Goal: Task Accomplishment & Management: Use online tool/utility

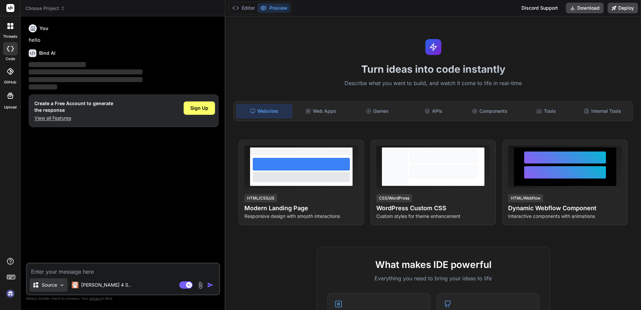
click at [63, 285] on img at bounding box center [62, 285] width 6 height 6
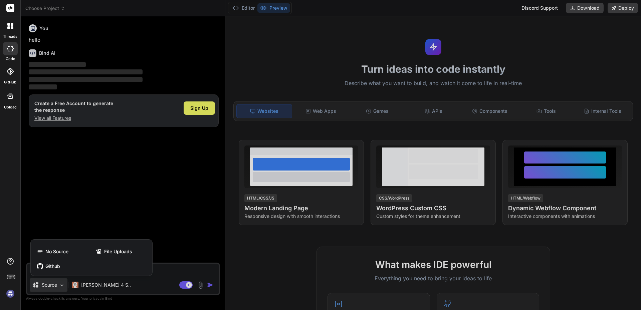
click at [61, 285] on div at bounding box center [320, 155] width 641 height 310
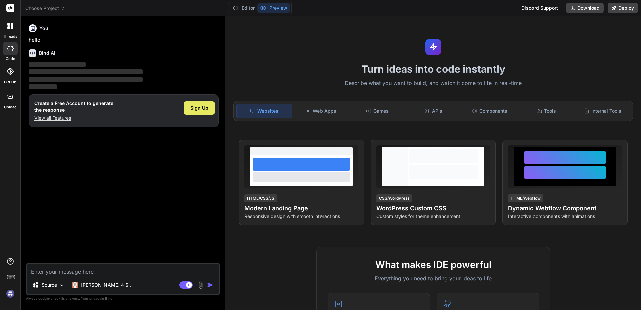
click at [204, 110] on span "Sign Up" at bounding box center [199, 108] width 18 height 7
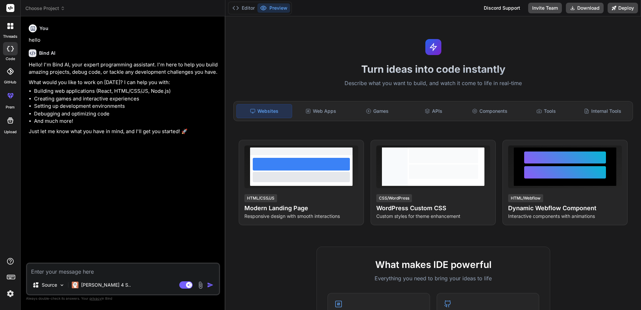
click at [9, 292] on img at bounding box center [10, 293] width 11 height 11
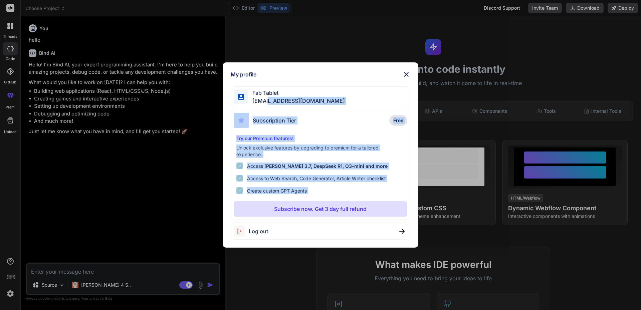
drag, startPoint x: 267, startPoint y: 102, endPoint x: 273, endPoint y: 205, distance: 103.6
click at [273, 205] on div "My profile Fab Tablet [EMAIL_ADDRESS][DOMAIN_NAME] Subscription Tier Free Try o…" at bounding box center [321, 154] width 196 height 185
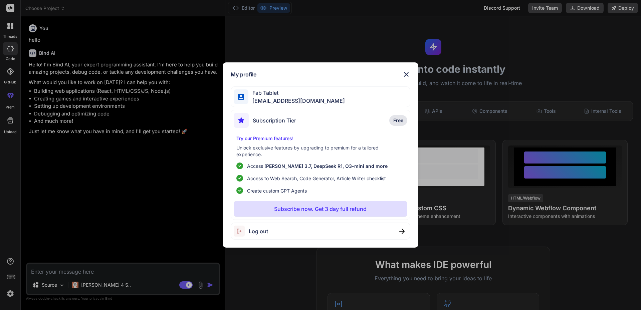
click at [268, 231] on span "Log out" at bounding box center [258, 231] width 19 height 8
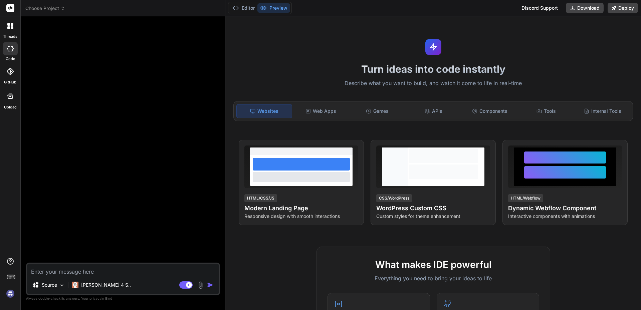
click at [10, 27] on icon at bounding box center [8, 27] width 3 height 3
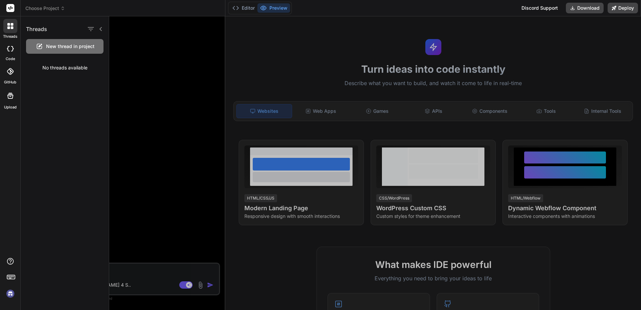
click at [11, 28] on icon at bounding box center [12, 27] width 3 height 3
click at [11, 49] on icon at bounding box center [10, 48] width 7 height 5
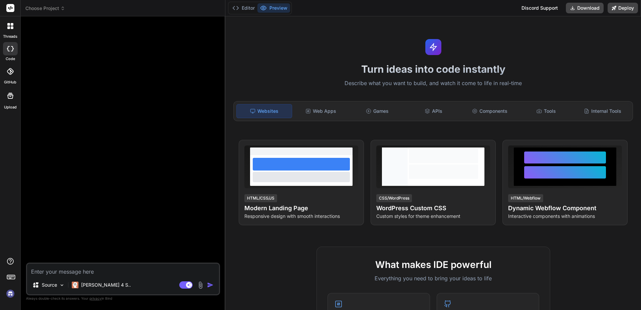
click at [11, 49] on icon at bounding box center [10, 48] width 7 height 5
type textarea "x"
click at [9, 70] on icon at bounding box center [10, 71] width 7 height 7
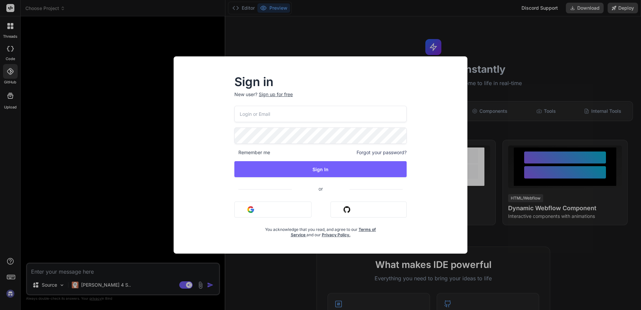
click at [279, 116] on input "email" at bounding box center [320, 114] width 172 height 16
type input "[EMAIL_ADDRESS][DOMAIN_NAME]"
click at [370, 213] on button "Sign in with Github" at bounding box center [368, 209] width 76 height 16
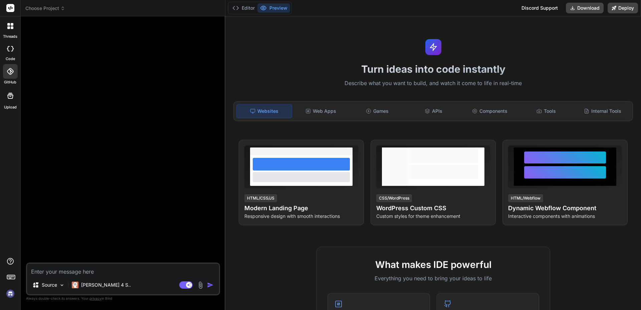
click at [84, 271] on textarea at bounding box center [123, 270] width 192 height 12
paste textarea "“Generate a detailed functional spec for an AI-driven web/mobile app that [desc…"
type textarea "“Generate a detailed functional spec for an AI-driven web/mobile app that [desc…"
type textarea "x"
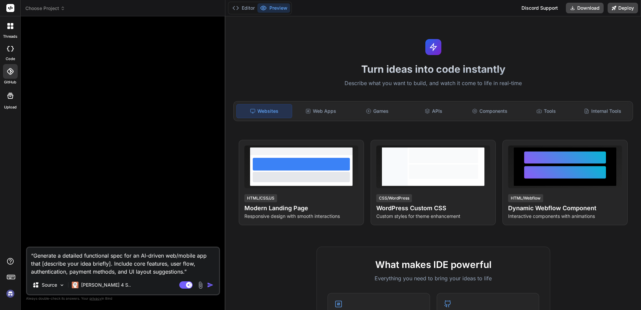
scroll to position [22, 0]
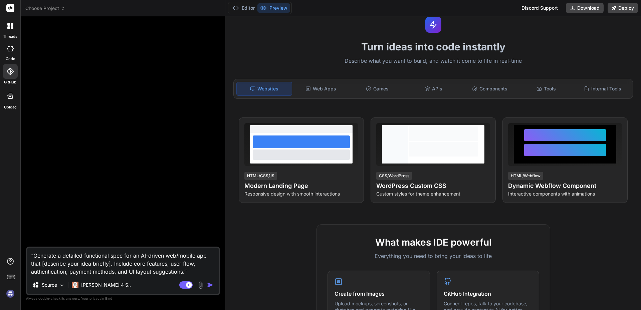
drag, startPoint x: 42, startPoint y: 263, endPoint x: 110, endPoint y: 262, distance: 68.4
click at [110, 262] on textarea "“Generate a detailed functional spec for an AI-driven web/mobile app that [desc…" at bounding box center [123, 262] width 192 height 28
paste textarea "I'd like create an agent-help for social network users. Something easy to use w…"
type textarea "“Loremips d sitametc adipiscing elit sed do EI-tempor inc/utlabo etd magn A'e a…"
type textarea "x"
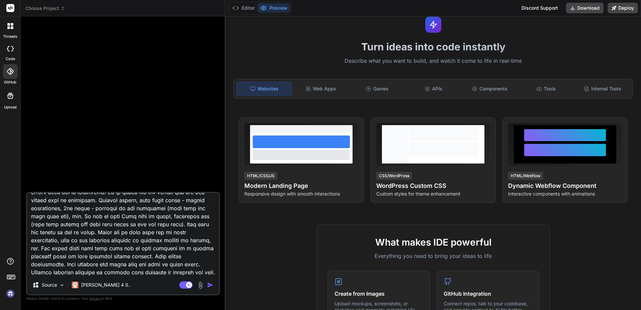
scroll to position [0, 0]
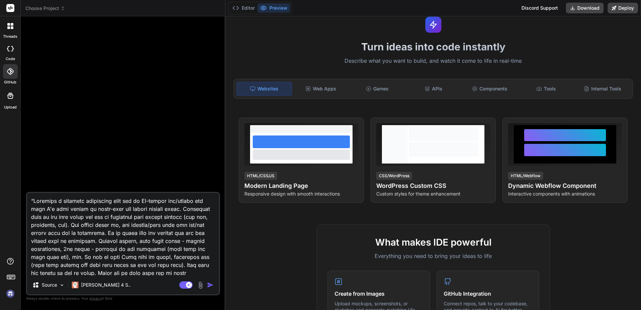
click at [31, 200] on textarea at bounding box center [123, 234] width 192 height 83
type textarea "Generate a detailed functional spec for an AI-driven web/mobile app that I'd li…"
type textarea "x"
type textarea "Generate a detailed functional spec for an AI-driven web/mobile app that 'd lik…"
type textarea "x"
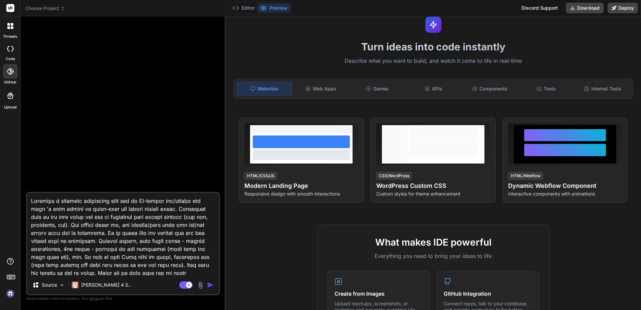
type textarea "Generate a detailed functional spec for an AI-driven web/mobile app that d like…"
type textarea "x"
type textarea "Generate a detailed functional spec for an AI-driven web/mobile app that like c…"
type textarea "x"
type textarea "Generate a detailed functional spec for an AI-driven web/mobile app that like c…"
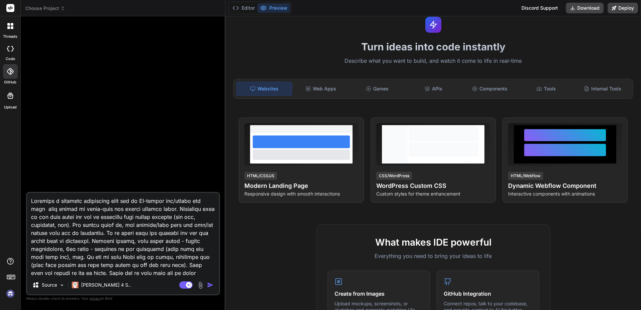
type textarea "x"
type textarea "Generate a detailed functional spec for an AI-driven web/mobile app that ike cr…"
type textarea "x"
type textarea "Generate a detailed functional spec for an AI-driven web/mobile app that ke cre…"
type textarea "x"
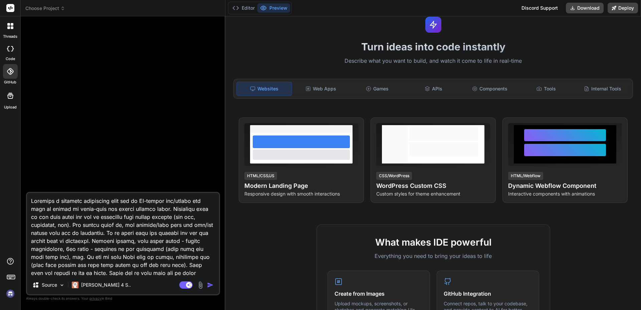
type textarea "Generate a detailed functional spec for an AI-driven web/mobile app that e crea…"
type textarea "x"
type textarea "Generate a detailed functional spec for an AI-driven web/mobile app that create…"
type textarea "x"
type textarea "Generate a detailed functional spec for an AI-driven web/mobile app that create…"
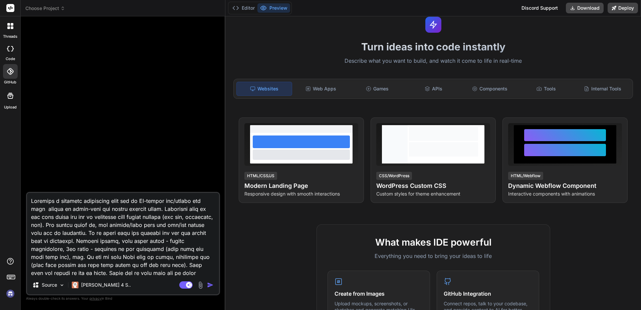
type textarea "x"
type textarea "Generate a detailed functional spec for an AI-driven web/mobile app that create…"
type textarea "x"
type textarea "Generate a detailed functional spec for an AI-driven web/mobile app that create…"
type textarea "x"
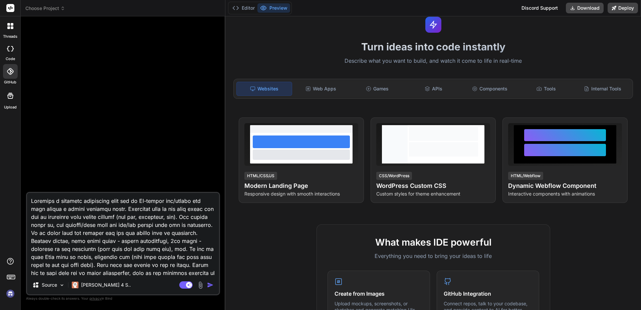
type textarea "Generate a detailed functional spec for an AI-driven web/mobile app that create…"
type textarea "x"
type textarea "Generate a detailed functional spec for an AI-driven web/mobile app that create…"
type textarea "x"
type textarea "Generate a detailed functional spec for an AI-driven web/mobile app that create…"
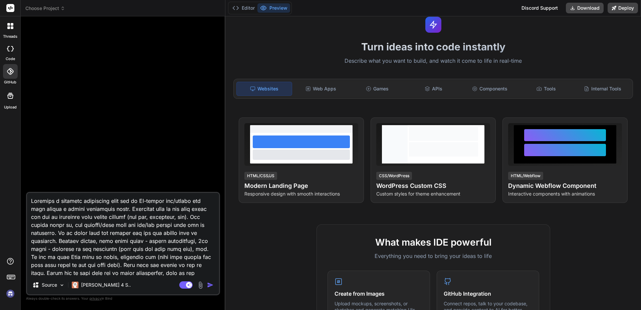
type textarea "x"
type textarea "Generate a detailed functional spec for an AI-driven web/mobile app that create…"
type textarea "x"
type textarea "Generate a detailed functional spec for an AI-driven web/mobile app that create…"
type textarea "x"
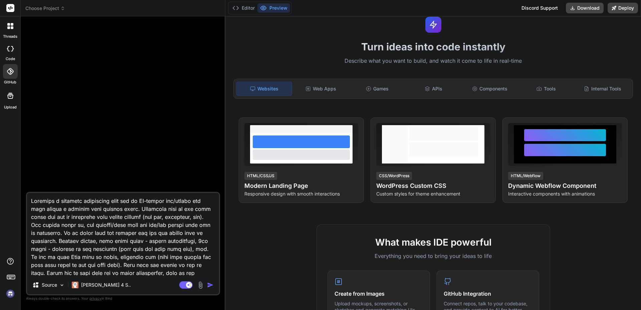
type textarea "Generate a detailed functional spec for an AI-driven web/mobile app that create…"
type textarea "x"
type textarea "Generate a detailed functional spec for an AI-driven web/mobile app that create…"
type textarea "x"
type textarea "Generate a detailed functional spec for an AI-driven web/mobile app that create…"
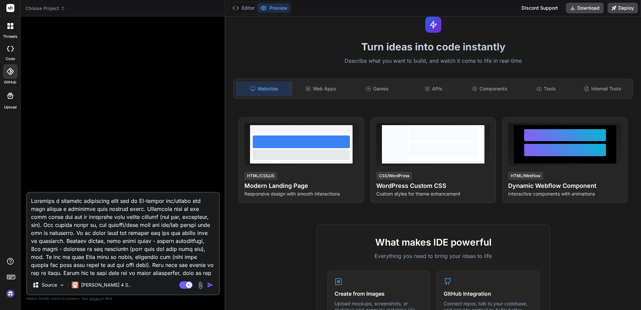
type textarea "x"
type textarea "Generate a detailed functional spec for an AI-driven web/mobile app that create…"
type textarea "x"
type textarea "Generate a detailed functional spec for an AI-driven web/mobile app that create…"
type textarea "x"
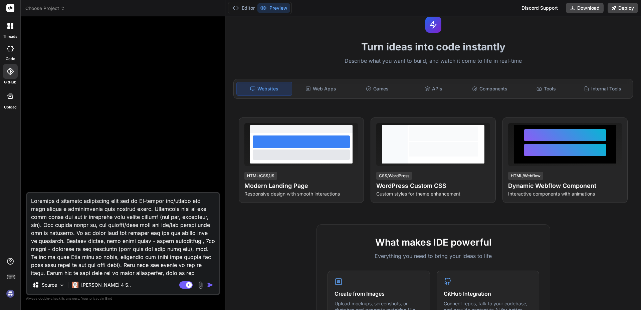
type textarea "Generate a detailed functional spec for an AI-driven web/mobile app that create…"
type textarea "x"
type textarea "Generate a detailed functional spec for an AI-driven web/mobile app that create…"
type textarea "x"
type textarea "Generate a detailed functional spec for an AI-driven web/mobile app that create…"
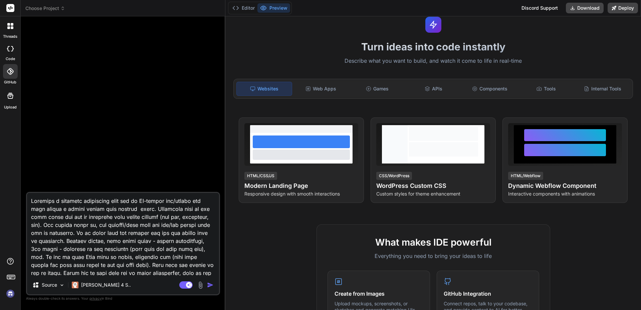
type textarea "x"
type textarea "Generate a detailed functional spec for an AI-driven web/mobile app that create…"
type textarea "x"
drag, startPoint x: 94, startPoint y: 209, endPoint x: 81, endPoint y: 209, distance: 13.0
click at [81, 209] on textarea at bounding box center [123, 234] width 192 height 83
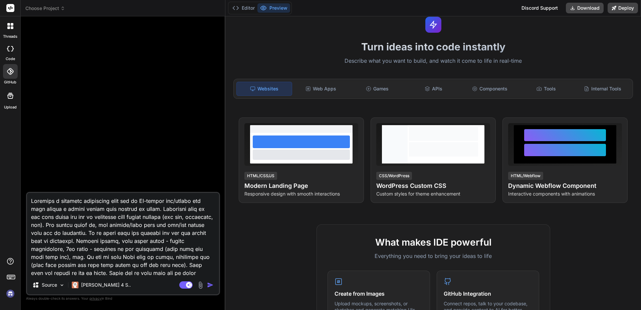
click at [81, 209] on textarea at bounding box center [123, 234] width 192 height 83
type textarea "Generate a detailed functional spec for an AI-driven web/mobile app that create…"
type textarea "x"
type textarea "Generate a detailed functional spec for an AI-driven web/mobile app that create…"
type textarea "x"
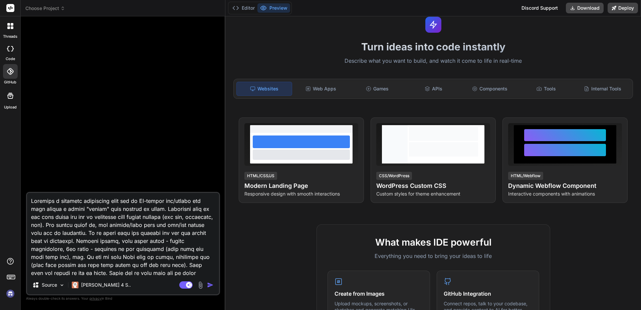
type textarea "Generate a detailed functional spec for an AI-driven web/mobile app that create…"
type textarea "x"
type textarea "Generate a detailed functional spec for an AI-driven web/mobile app that create…"
type textarea "x"
type textarea "Generate a detailed functional spec for an AI-driven web/mobile app that create…"
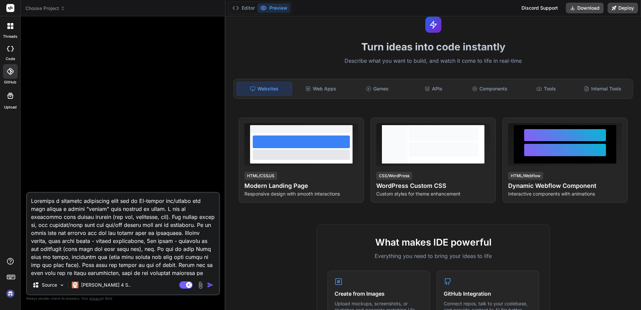
type textarea "x"
type textarea "Generate a detailed functional spec for an AI-driven web/mobile app that create…"
type textarea "x"
type textarea "Generate a detailed functional spec for an AI-driven web/mobile app that create…"
type textarea "x"
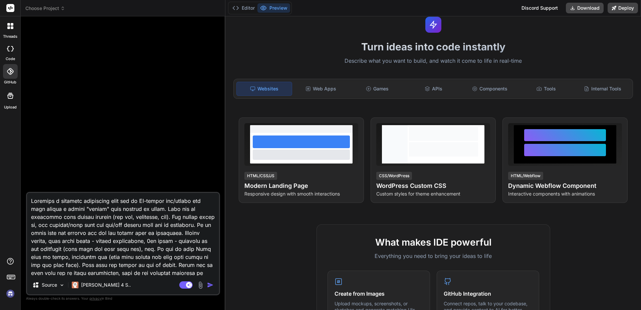
drag, startPoint x: 53, startPoint y: 215, endPoint x: 31, endPoint y: 215, distance: 22.0
click at [31, 215] on textarea at bounding box center [123, 234] width 192 height 83
type textarea "Generate a detailed functional spec for an AI-driven web/mobile app that create…"
type textarea "x"
type textarea "Generate a detailed functional spec for an AI-driven web/mobile app that create…"
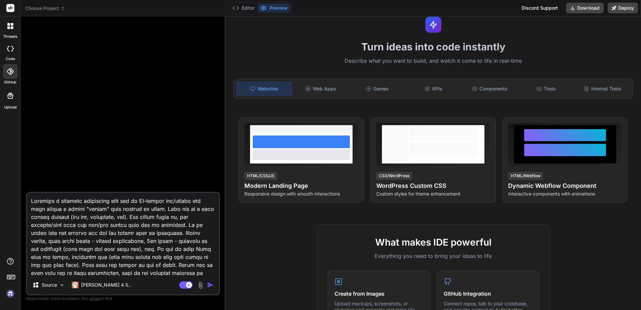
type textarea "x"
type textarea "Generate a detailed functional spec for an AI-driven web/mobile app that create…"
type textarea "x"
type textarea "Generate a detailed functional spec for an AI-driven web/mobile app that create…"
type textarea "x"
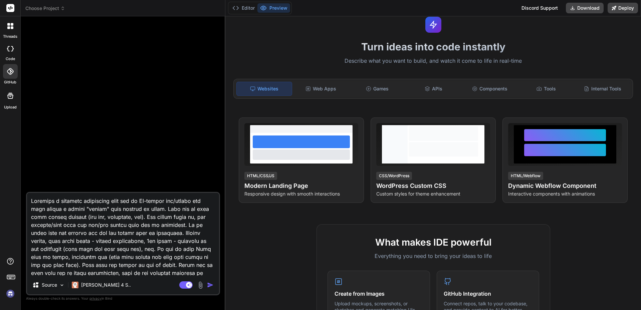
type textarea "Generate a detailed functional spec for an AI-driven web/mobile app that create…"
type textarea "x"
type textarea "Generate a detailed functional spec for an AI-driven web/mobile app that create…"
type textarea "x"
type textarea "Generate a detailed functional spec for an AI-driven web/mobile app that create…"
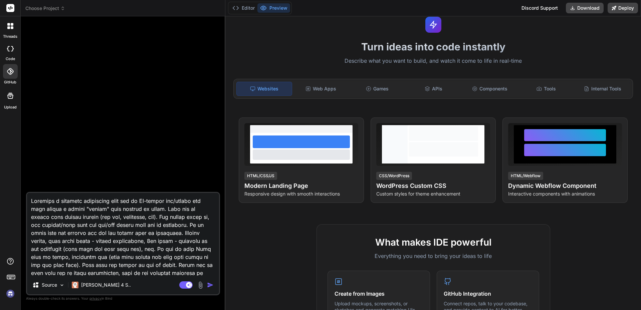
type textarea "x"
type textarea "Generate a detailed functional spec for an AI-driven web/mobile app that create…"
type textarea "x"
type textarea "Generate a detailed functional spec for an AI-driven web/mobile app that create…"
type textarea "x"
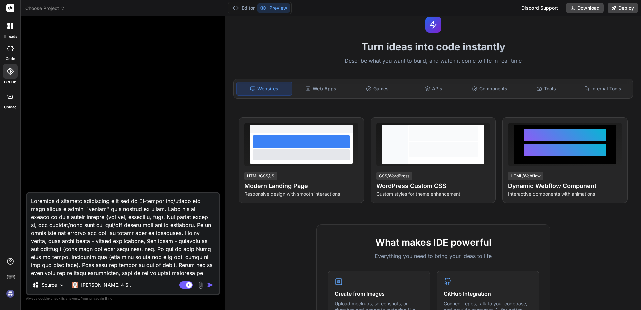
type textarea "Generate a detailed functional spec for an AI-driven web/mobile app that create…"
type textarea "x"
type textarea "Generate a detailed functional spec for an AI-driven web/mobile app that create…"
type textarea "x"
type textarea "Generate a detailed functional spec for an AI-driven web/mobile app that create…"
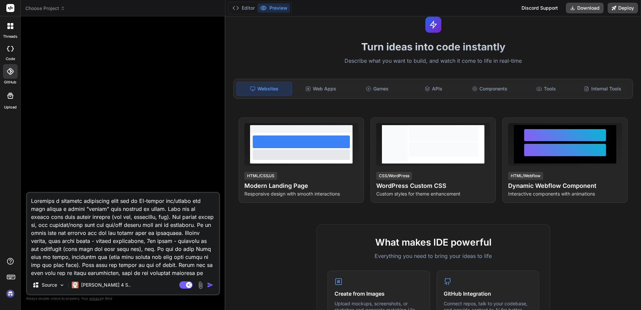
type textarea "x"
type textarea "Generate a detailed functional spec for an AI-driven web/mobile app that create…"
type textarea "x"
type textarea "Generate a detailed functional spec for an AI-driven web/mobile app that create…"
type textarea "x"
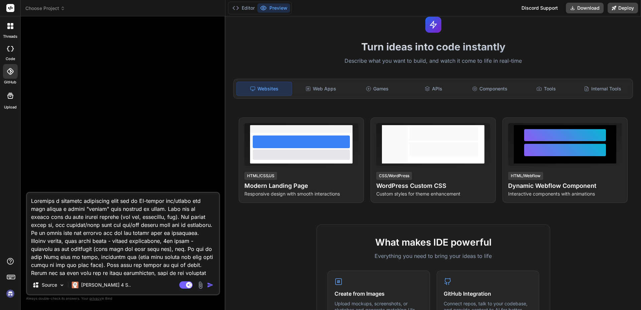
type textarea "Generate a detailed functional spec for an AI-driven web/mobile app that create…"
type textarea "x"
type textarea "Generate a detailed functional spec for an AI-driven web/mobile app that create…"
type textarea "x"
type textarea "Generate a detailed functional spec for an AI-driven web/mobile app that create…"
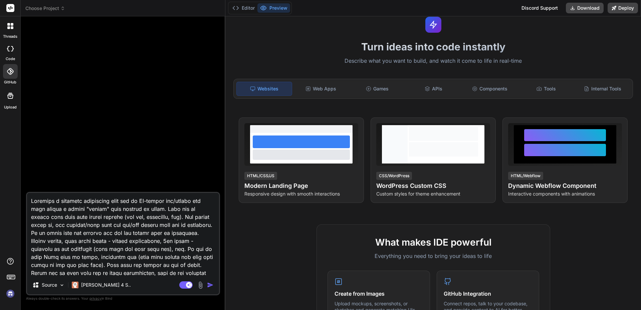
type textarea "x"
type textarea "Generate a detailed functional spec for an AI-driven web/mobile app that create…"
type textarea "x"
type textarea "Generate a detailed functional spec for an AI-driven web/mobile app that create…"
type textarea "x"
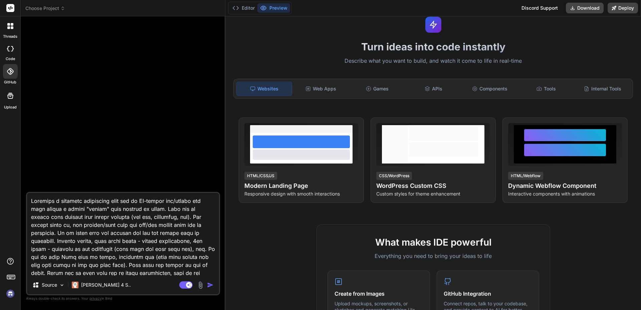
type textarea "Generate a detailed functional spec for an AI-driven web/mobile app that create…"
type textarea "x"
type textarea "Generate a detailed functional spec for an AI-driven web/mobile app that create…"
type textarea "x"
type textarea "Generate a detailed functional spec for an AI-driven web/mobile app that create…"
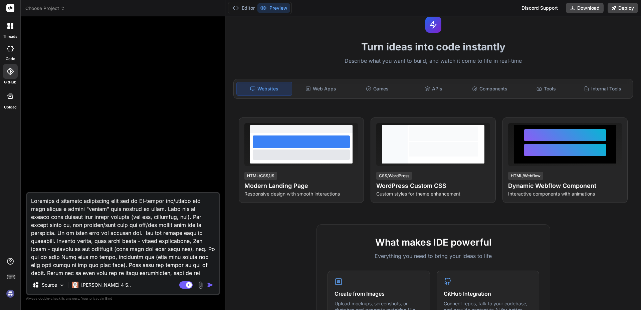
type textarea "x"
type textarea "Generate a detailed functional spec for an AI-driven web/mobile app that create…"
type textarea "x"
type textarea "Generate a detailed functional spec for an AI-driven web/mobile app that create…"
type textarea "x"
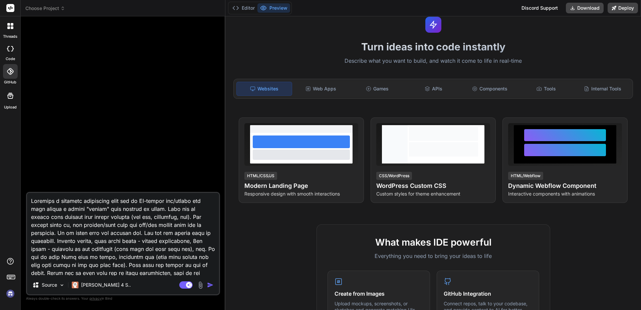
type textarea "Generate a detailed functional spec for an AI-driven web/mobile app that create…"
type textarea "x"
type textarea "Generate a detailed functional spec for an AI-driven web/mobile app that create…"
type textarea "x"
type textarea "Generate a detailed functional spec for an AI-driven web/mobile app that create…"
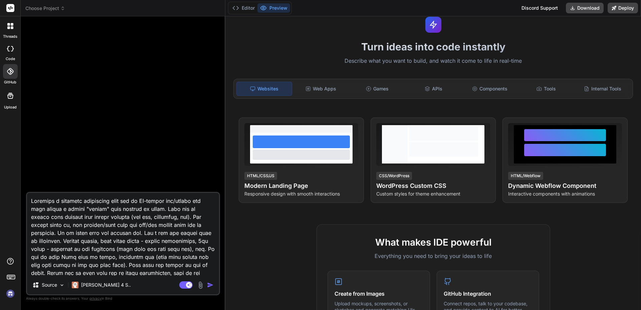
type textarea "x"
type textarea "Generate a detailed functional spec for an AI-driven web/mobile app that create…"
type textarea "x"
type textarea "Generate a detailed functional spec for an AI-driven web/mobile app that create…"
type textarea "x"
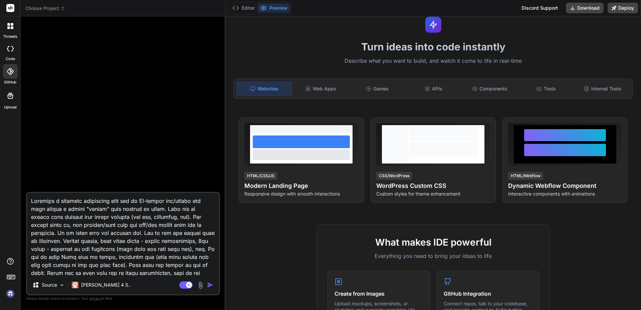
type textarea "Generate a detailed functional spec for an AI-driven web/mobile app that create…"
type textarea "x"
type textarea "Generate a detailed functional spec for an AI-driven web/mobile app that create…"
type textarea "x"
type textarea "Generate a detailed functional spec for an AI-driven web/mobile app that create…"
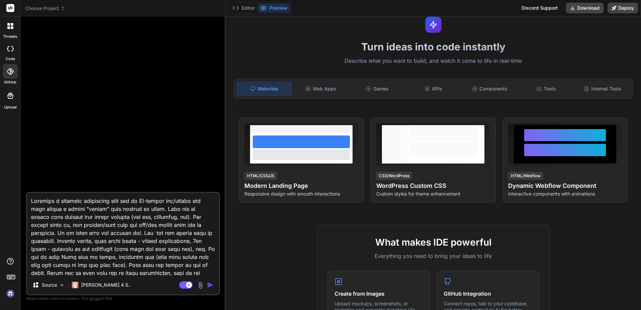
type textarea "x"
type textarea "Generate a detailed functional spec for an AI-driven web/mobile app that create…"
type textarea "x"
type textarea "Generate a detailed functional spec for an AI-driven web/mobile app that create…"
type textarea "x"
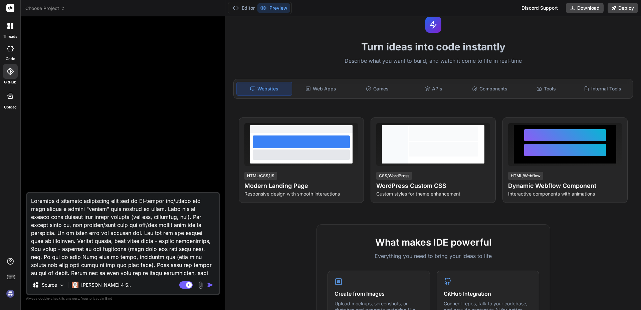
type textarea "Generate a detailed functional spec for an AI-driven web/mobile app that create…"
type textarea "x"
type textarea "Generate a detailed functional spec for an AI-driven web/mobile app that create…"
type textarea "x"
type textarea "Generate a detailed functional spec for an AI-driven web/mobile app that create…"
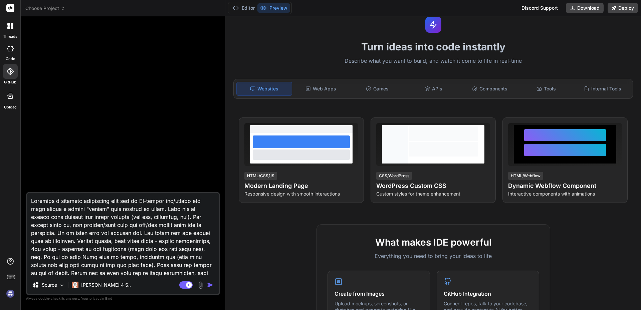
type textarea "x"
type textarea "Generate a detailed functional spec for an AI-driven web/mobile app that create…"
type textarea "x"
type textarea "Generate a detailed functional spec for an AI-driven web/mobile app that create…"
type textarea "x"
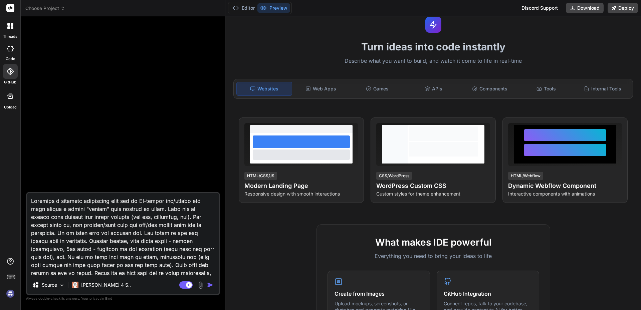
type textarea "Generate a detailed functional spec for an AI-driven web/mobile app that create…"
type textarea "x"
type textarea "Generate a detailed functional spec for an AI-driven web/mobile app that create…"
type textarea "x"
type textarea "Generate a detailed functional spec for an AI-driven web/mobile app that create…"
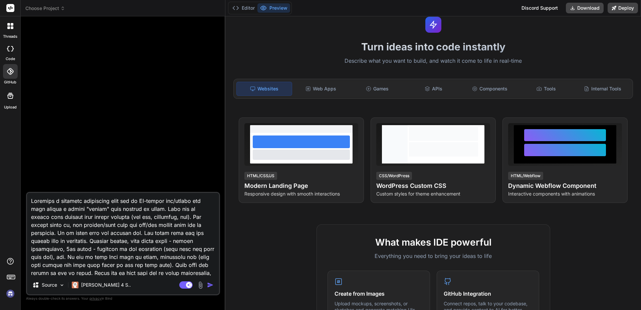
type textarea "x"
type textarea "Generate a detailed functional spec for an AI-driven web/mobile app that create…"
type textarea "x"
type textarea "Generate a detailed functional spec for an AI-driven web/mobile app that create…"
type textarea "x"
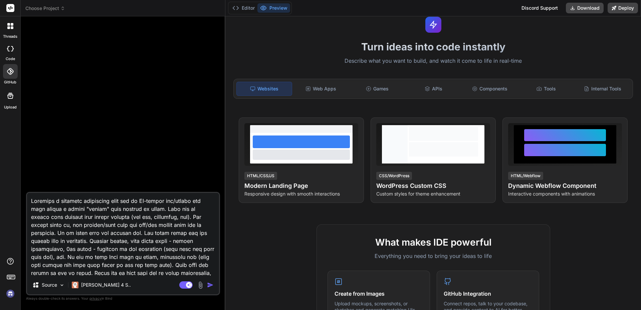
type textarea "Generate a detailed functional spec for an AI-driven web/mobile app that create…"
type textarea "x"
type textarea "Generate a detailed functional spec for an AI-driven web/mobile app that create…"
type textarea "x"
type textarea "Generate a detailed functional spec for an AI-driven web/mobile app that create…"
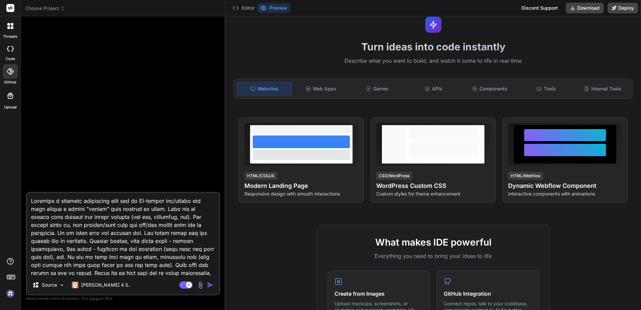
type textarea "x"
type textarea "Generate a detailed functional spec for an AI-driven web/mobile app that create…"
type textarea "x"
type textarea "Generate a detailed functional spec for an AI-driven web/mobile app that create…"
type textarea "x"
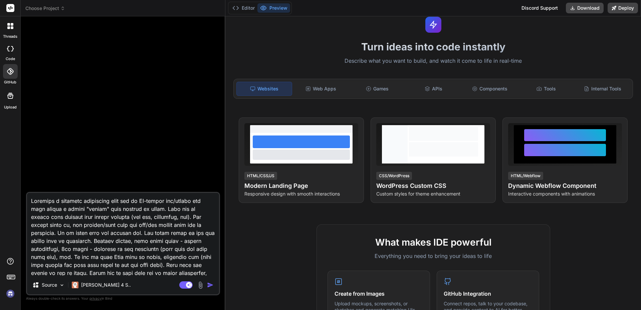
type textarea "Generate a detailed functional spec for an AI-driven web/mobile app that create…"
type textarea "x"
type textarea "Generate a detailed functional spec for an AI-driven web/mobile app that create…"
type textarea "x"
type textarea "Generate a detailed functional spec for an AI-driven web/mobile app that create…"
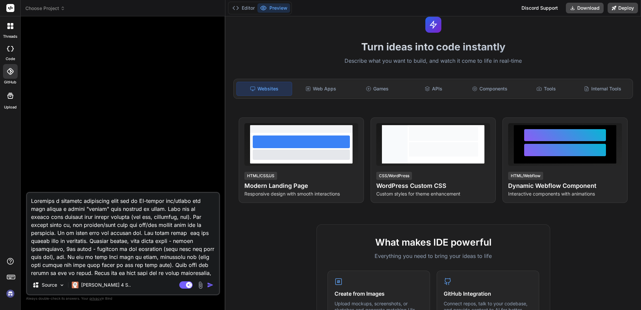
type textarea "x"
type textarea "Generate a detailed functional spec for an AI-driven web/mobile app that create…"
type textarea "x"
type textarea "Generate a detailed functional spec for an AI-driven web/mobile app that create…"
type textarea "x"
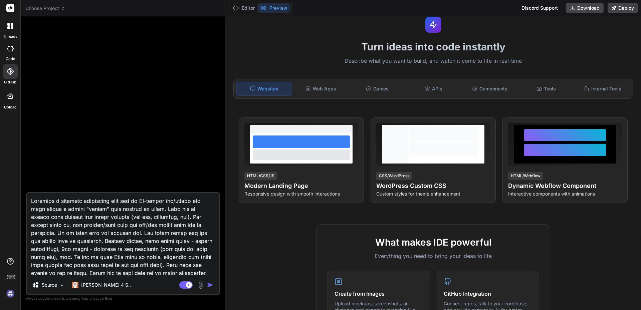
type textarea "Generate a detailed functional spec for an AI-driven web/mobile app that create…"
type textarea "x"
type textarea "Generate a detailed functional spec for an AI-driven web/mobile app that create…"
type textarea "x"
type textarea "Generate a detailed functional spec for an AI-driven web/mobile app that create…"
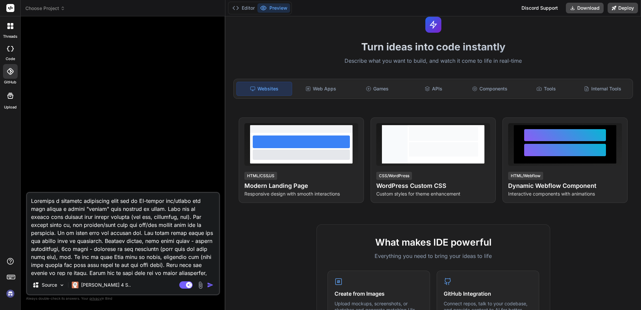
type textarea "x"
type textarea "Generate a detailed functional spec for an AI-driven web/mobile app that create…"
type textarea "x"
type textarea "Generate a detailed functional spec for an AI-driven web/mobile app that create…"
type textarea "x"
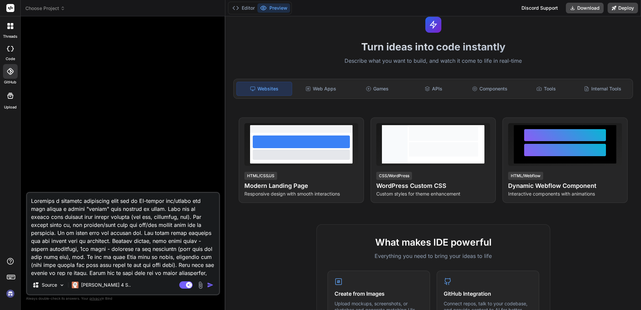
type textarea "Generate a detailed functional spec for an AI-driven web/mobile app that create…"
type textarea "x"
type textarea "Generate a detailed functional spec for an AI-driven web/mobile app that create…"
type textarea "x"
type textarea "Generate a detailed functional spec for an AI-driven web/mobile app that create…"
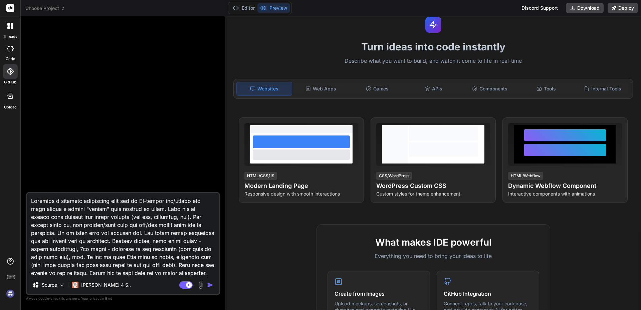
type textarea "x"
type textarea "Generate a detailed functional spec for an AI-driven web/mobile app that create…"
type textarea "x"
type textarea "Generate a detailed functional spec for an AI-driven web/mobile app that create…"
type textarea "x"
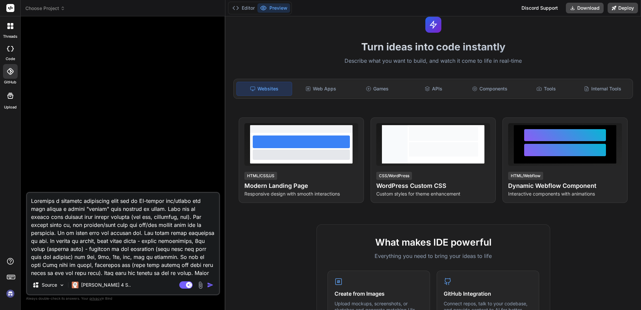
drag, startPoint x: 112, startPoint y: 258, endPoint x: 131, endPoint y: 261, distance: 19.6
click at [131, 261] on textarea at bounding box center [123, 234] width 192 height 83
click at [76, 250] on textarea at bounding box center [123, 234] width 192 height 83
paste textarea "and 3rd"
click at [63, 250] on textarea at bounding box center [123, 234] width 192 height 83
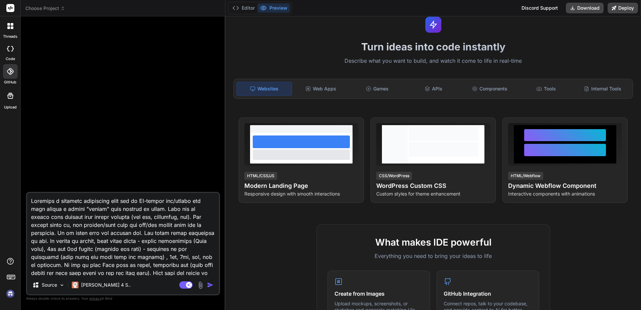
click at [54, 234] on textarea at bounding box center [123, 234] width 192 height 83
paste textarea "through a hierarchical graph"
drag, startPoint x: 118, startPoint y: 249, endPoint x: 110, endPoint y: 250, distance: 8.4
click at [110, 250] on textarea at bounding box center [123, 234] width 192 height 83
click at [192, 241] on textarea at bounding box center [123, 234] width 192 height 83
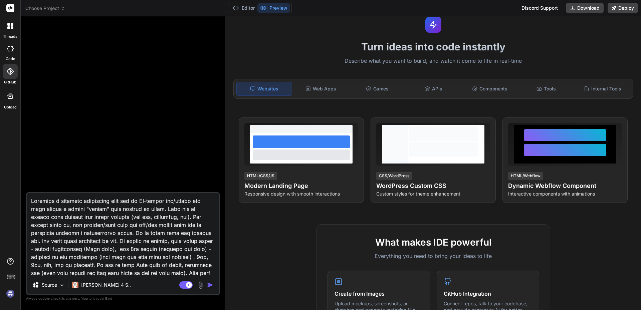
paste textarea "2nd"
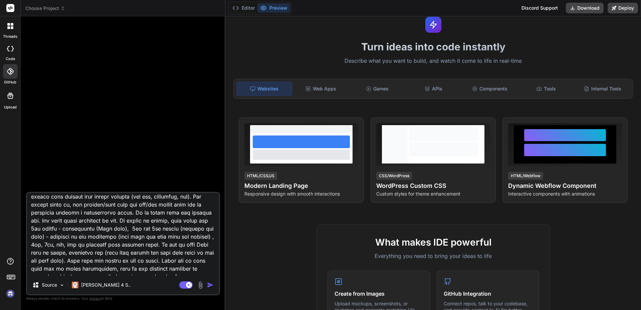
scroll to position [30, 0]
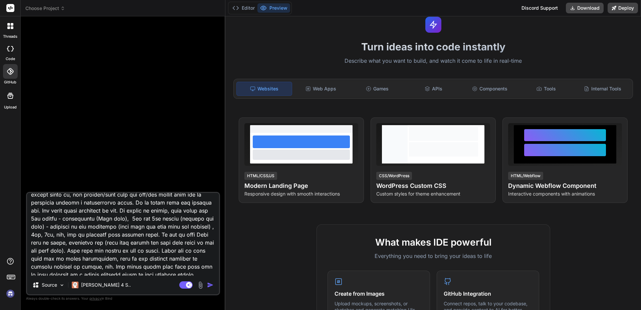
drag, startPoint x: 156, startPoint y: 256, endPoint x: 103, endPoint y: 241, distance: 55.3
click at [103, 241] on textarea at bounding box center [123, 234] width 192 height 83
drag, startPoint x: 179, startPoint y: 242, endPoint x: 211, endPoint y: 242, distance: 32.4
click at [211, 242] on textarea at bounding box center [123, 234] width 192 height 83
paste textarea "the theory of"
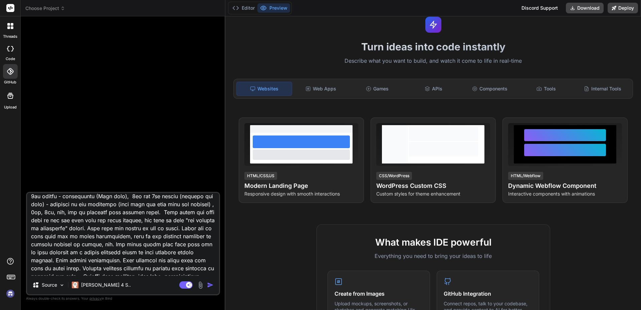
scroll to position [65, 0]
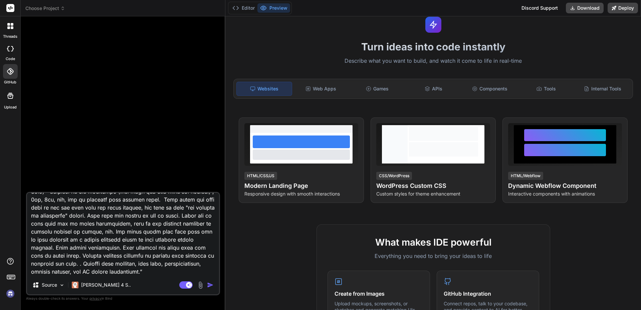
click at [44, 249] on textarea at bounding box center [123, 234] width 192 height 83
click at [63, 272] on textarea at bounding box center [123, 234] width 192 height 83
click at [209, 285] on img "button" at bounding box center [210, 285] width 7 height 7
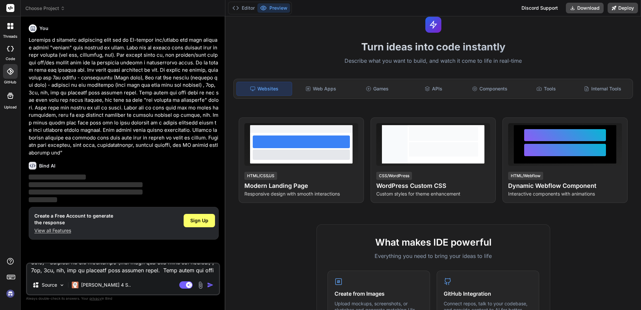
scroll to position [0, 0]
click at [197, 217] on span "Sign Up" at bounding box center [199, 220] width 18 height 7
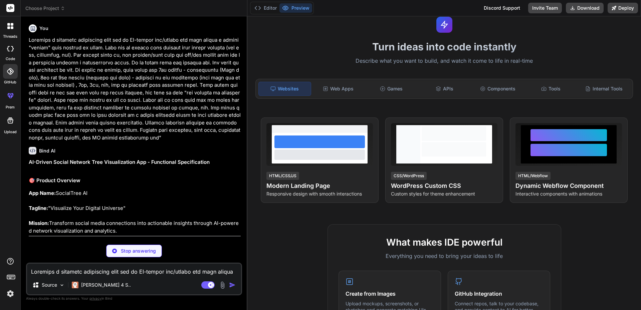
drag, startPoint x: 225, startPoint y: 250, endPoint x: 234, endPoint y: 251, distance: 9.7
click at [234, 251] on div "Bind AI Web Search Created with Pixso. Code Generator You Bind AI AI-Driven Soc…" at bounding box center [134, 163] width 227 height 294
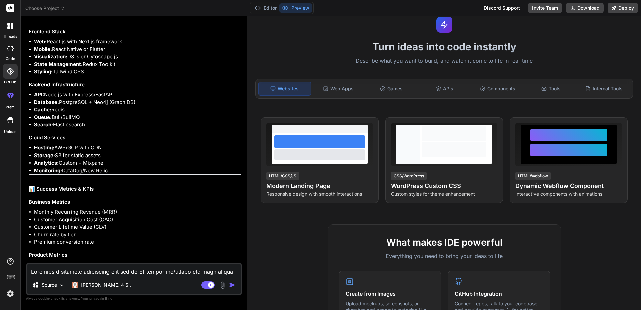
scroll to position [2224, 0]
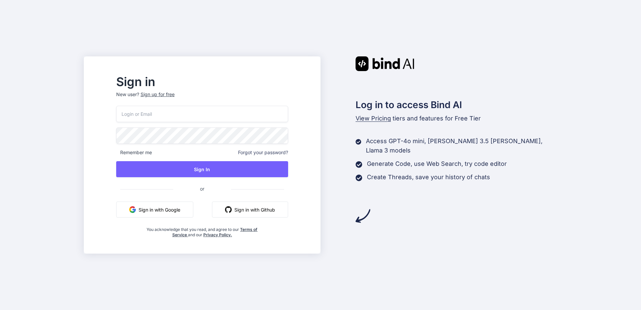
click at [172, 109] on input "email" at bounding box center [202, 114] width 172 height 16
click at [172, 117] on input "email" at bounding box center [202, 114] width 172 height 16
click at [164, 212] on button "Sign in with Google" at bounding box center [154, 209] width 77 height 16
click at [267, 211] on button "Sign in with Github" at bounding box center [250, 209] width 76 height 16
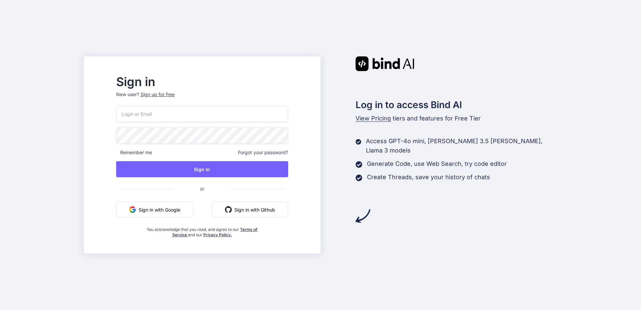
click at [183, 212] on button "Sign in with Google" at bounding box center [154, 209] width 77 height 16
